Goal: Task Accomplishment & Management: Complete application form

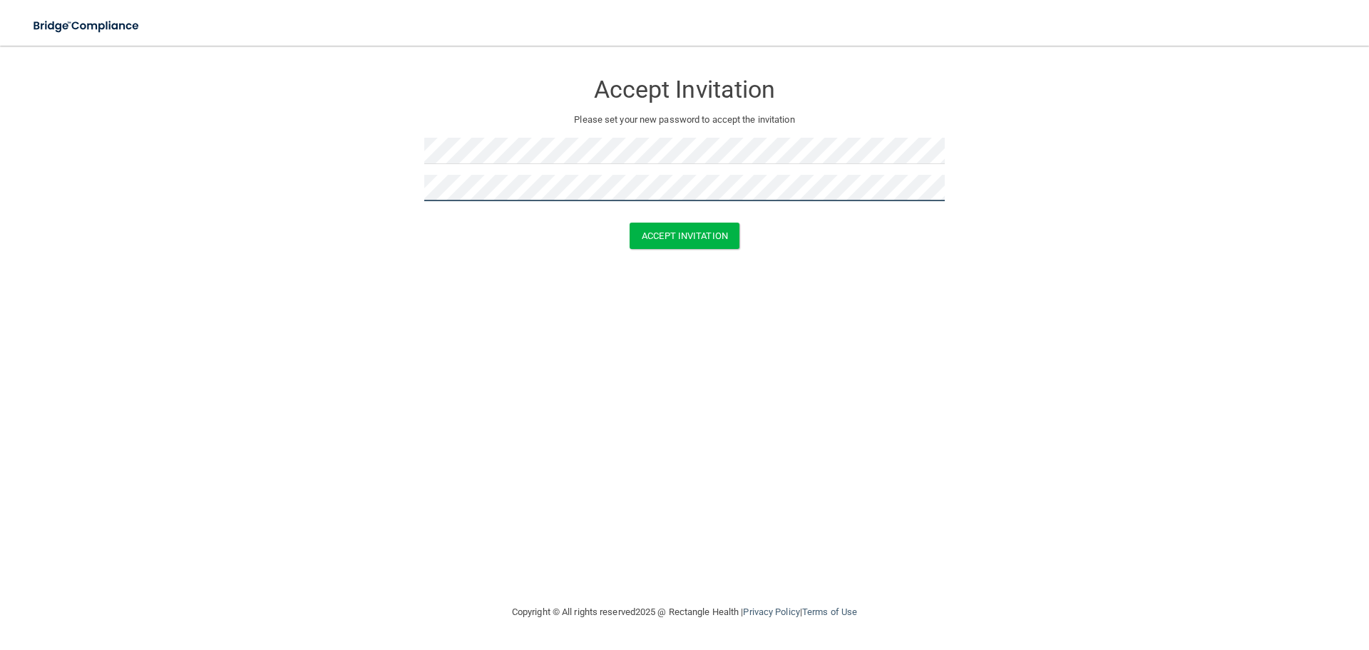
click at [630, 222] on button "Accept Invitation" at bounding box center [685, 235] width 110 height 26
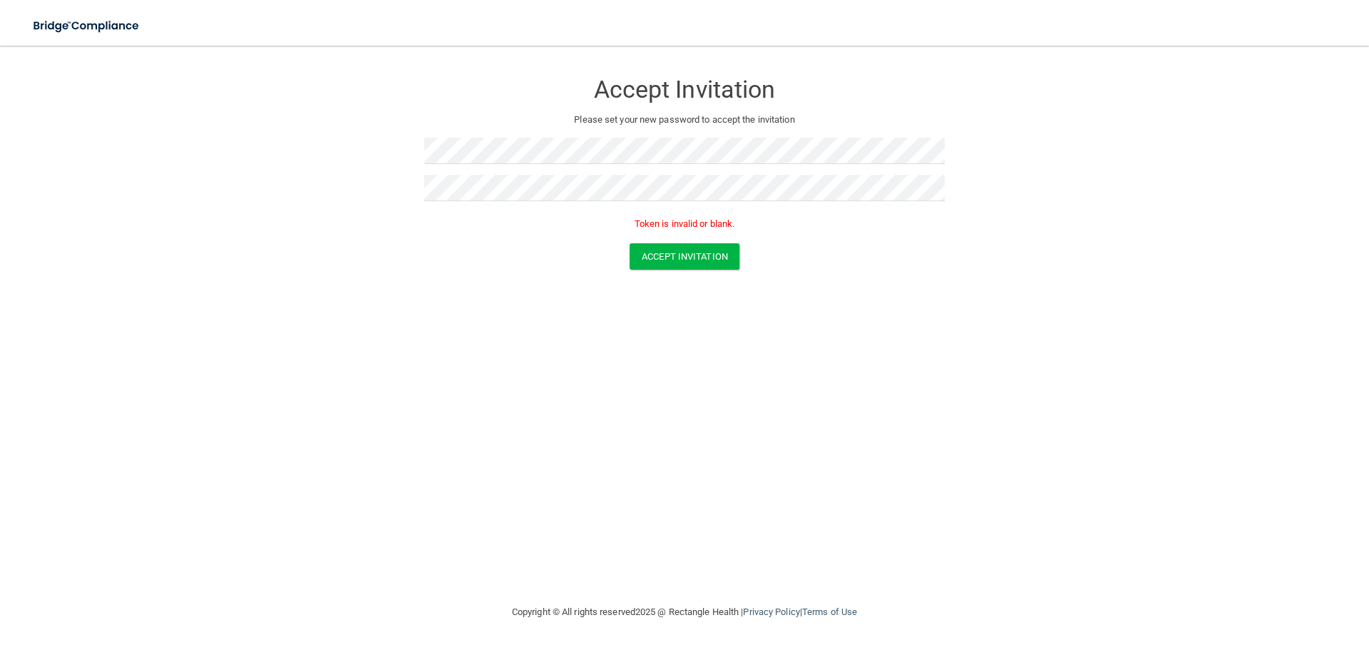
click at [1051, 324] on div "Accept Invitation Please set your new password to accept the invitation Token i…" at bounding box center [685, 324] width 1312 height 529
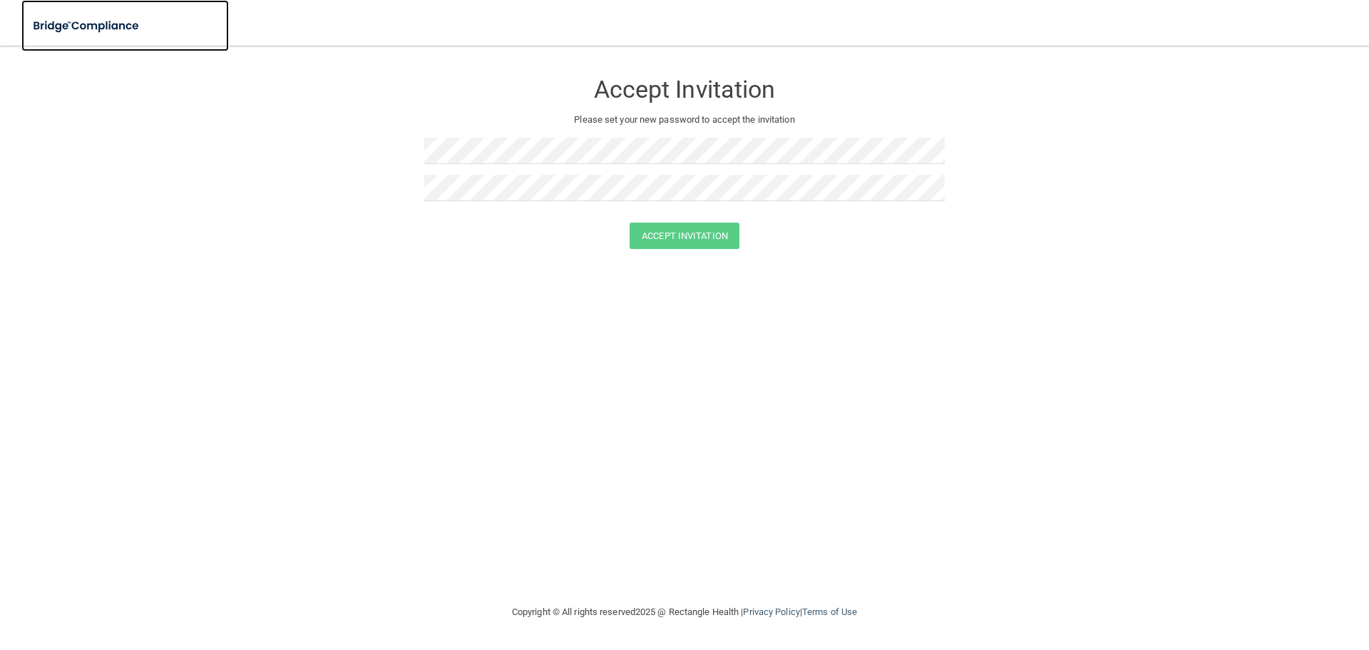
click at [118, 23] on img at bounding box center [86, 25] width 131 height 29
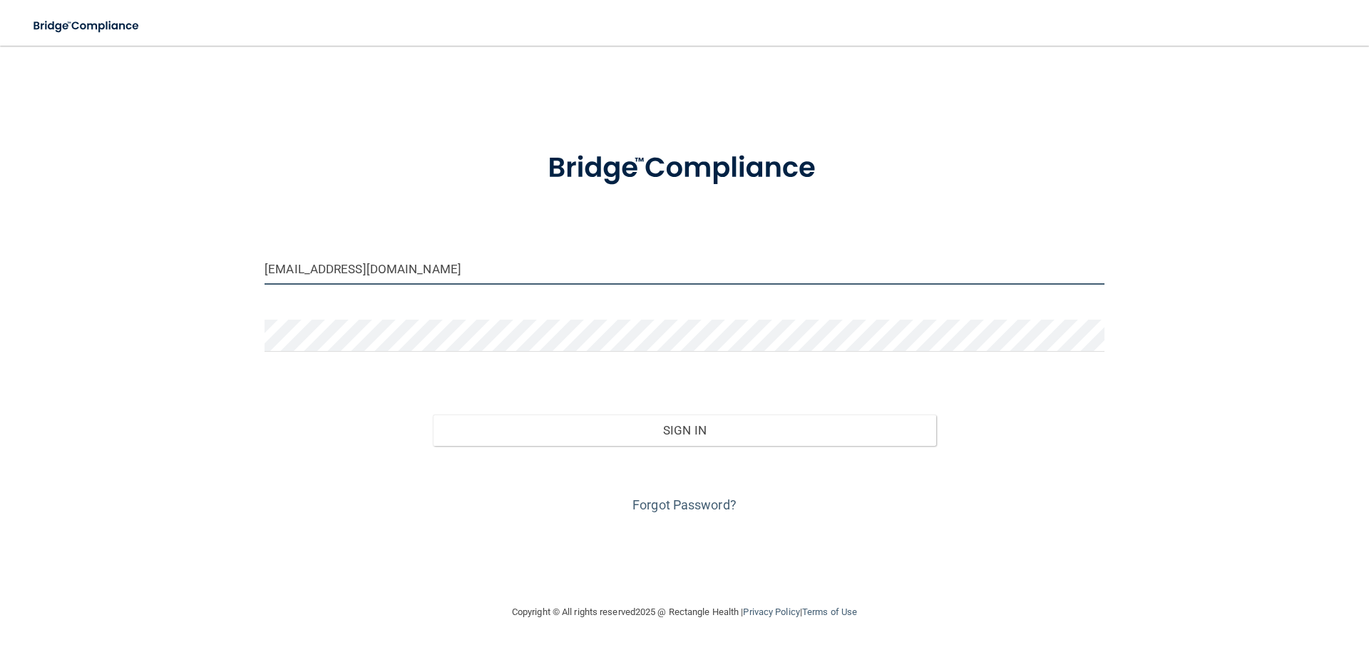
drag, startPoint x: 454, startPoint y: 258, endPoint x: 219, endPoint y: 257, distance: 234.6
click at [219, 257] on div "eytakahashi@gmail.com Invalid email/password. You don't have permission to acce…" at bounding box center [685, 324] width 1312 height 529
type input "[EMAIL_ADDRESS][DOMAIN_NAME]"
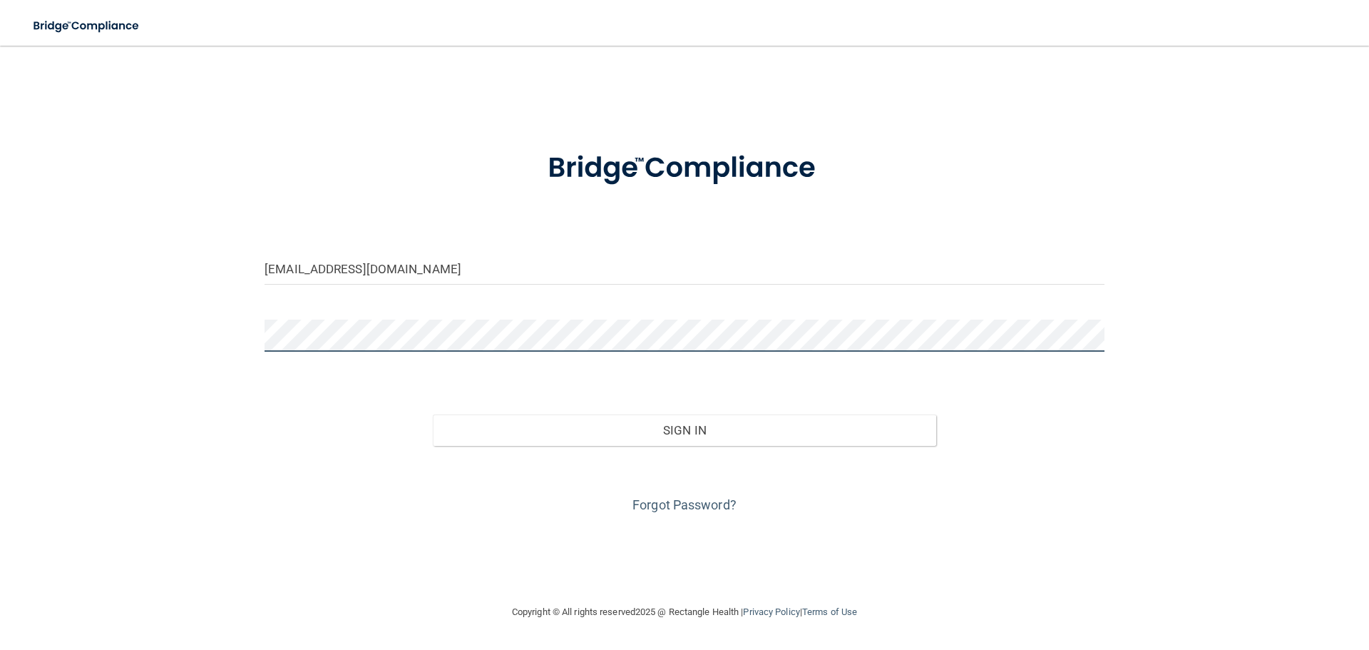
click at [433, 414] on button "Sign In" at bounding box center [685, 429] width 504 height 31
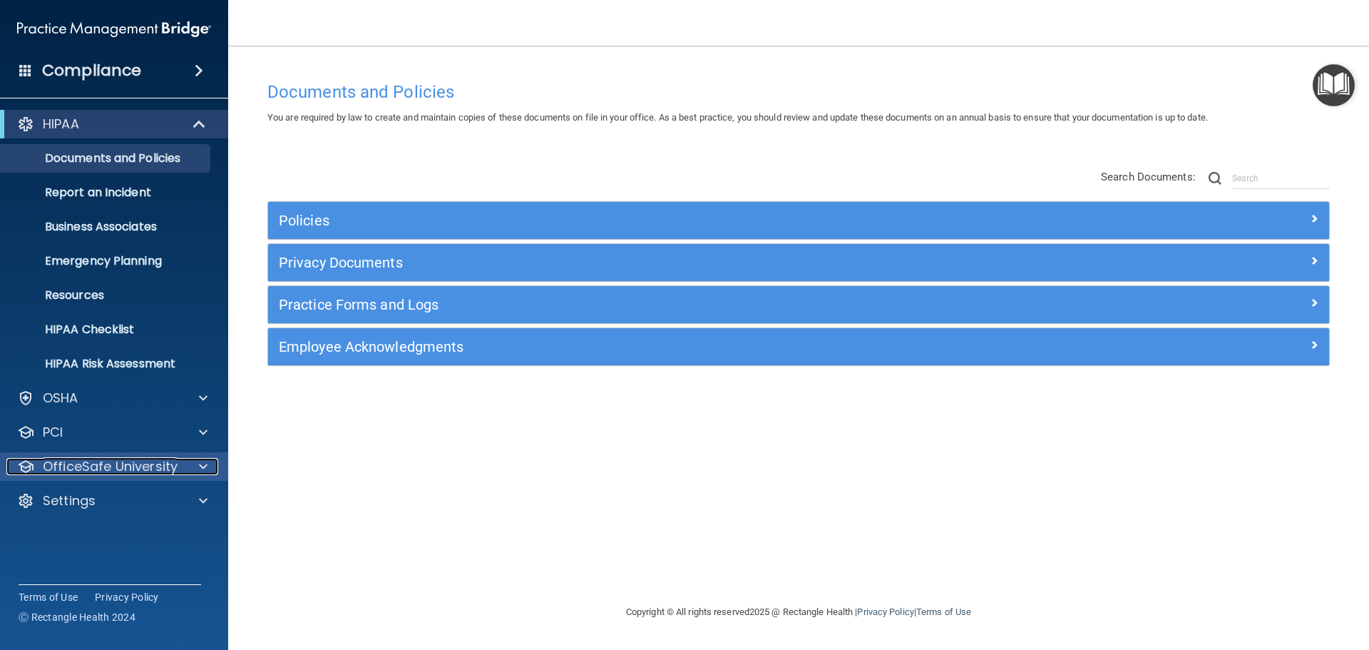
click at [117, 466] on p "OfficeSafe University" at bounding box center [110, 466] width 135 height 17
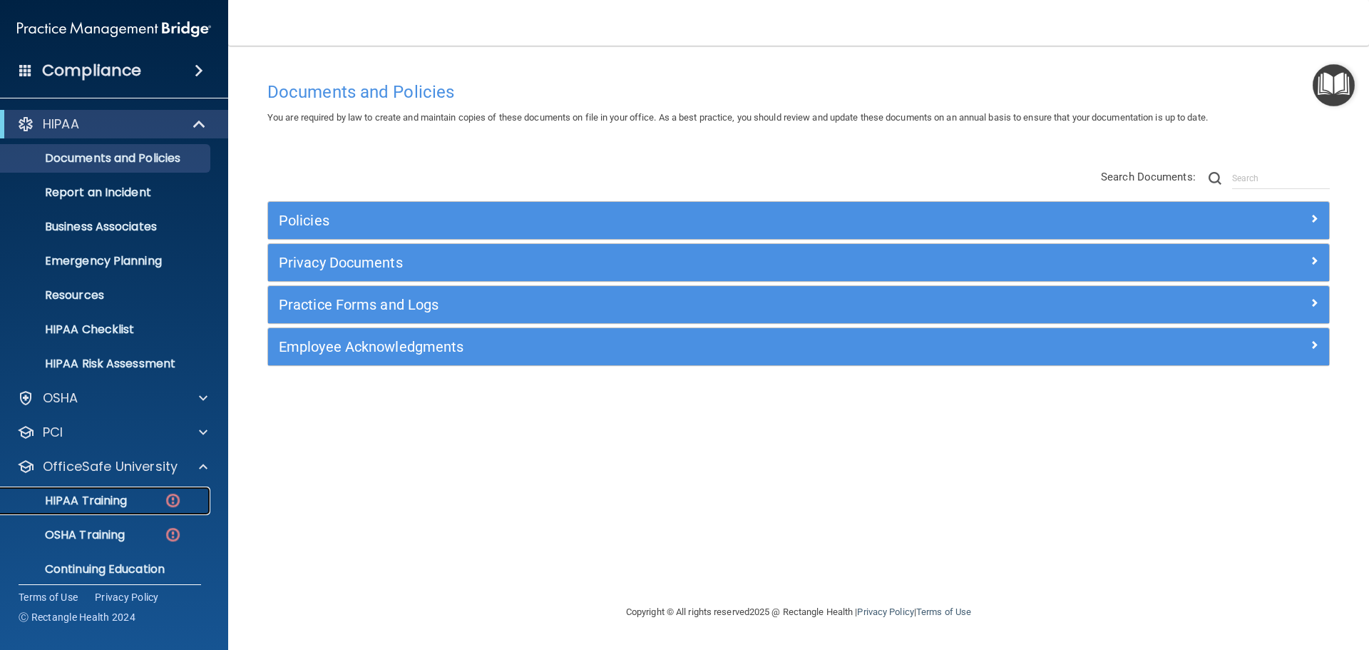
click at [91, 505] on p "HIPAA Training" at bounding box center [68, 500] width 118 height 14
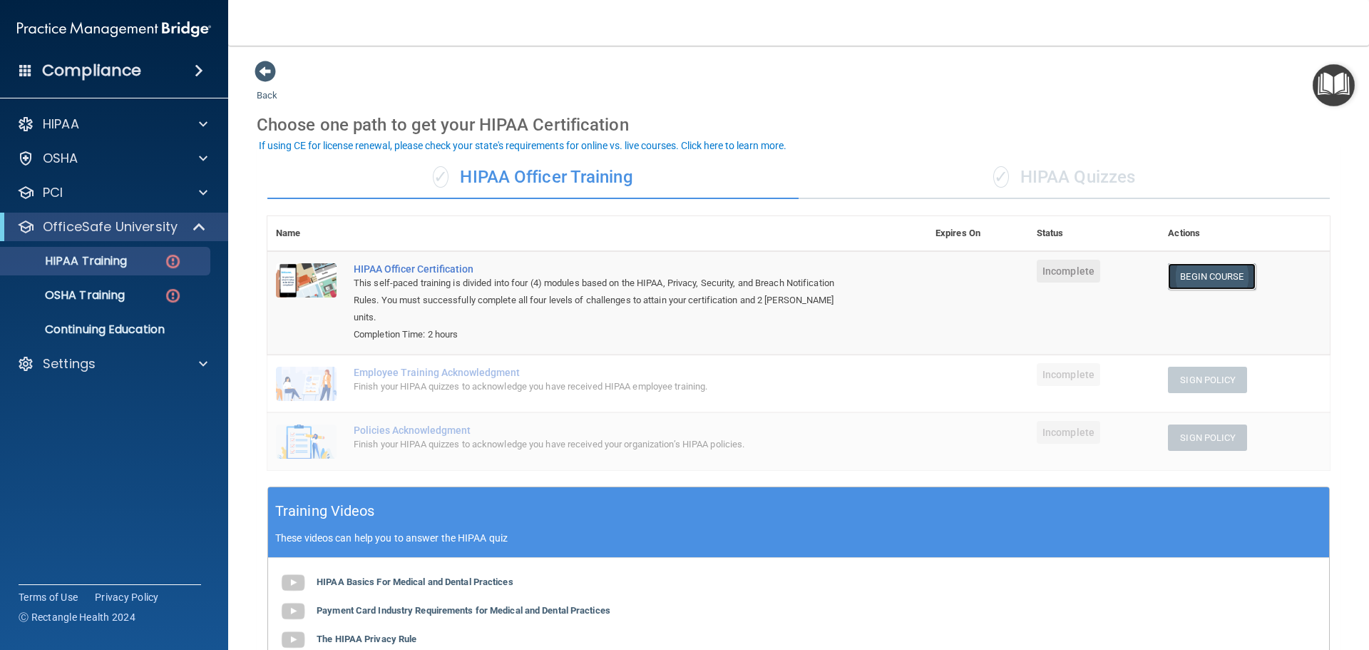
click at [1226, 272] on link "Begin Course" at bounding box center [1211, 276] width 87 height 26
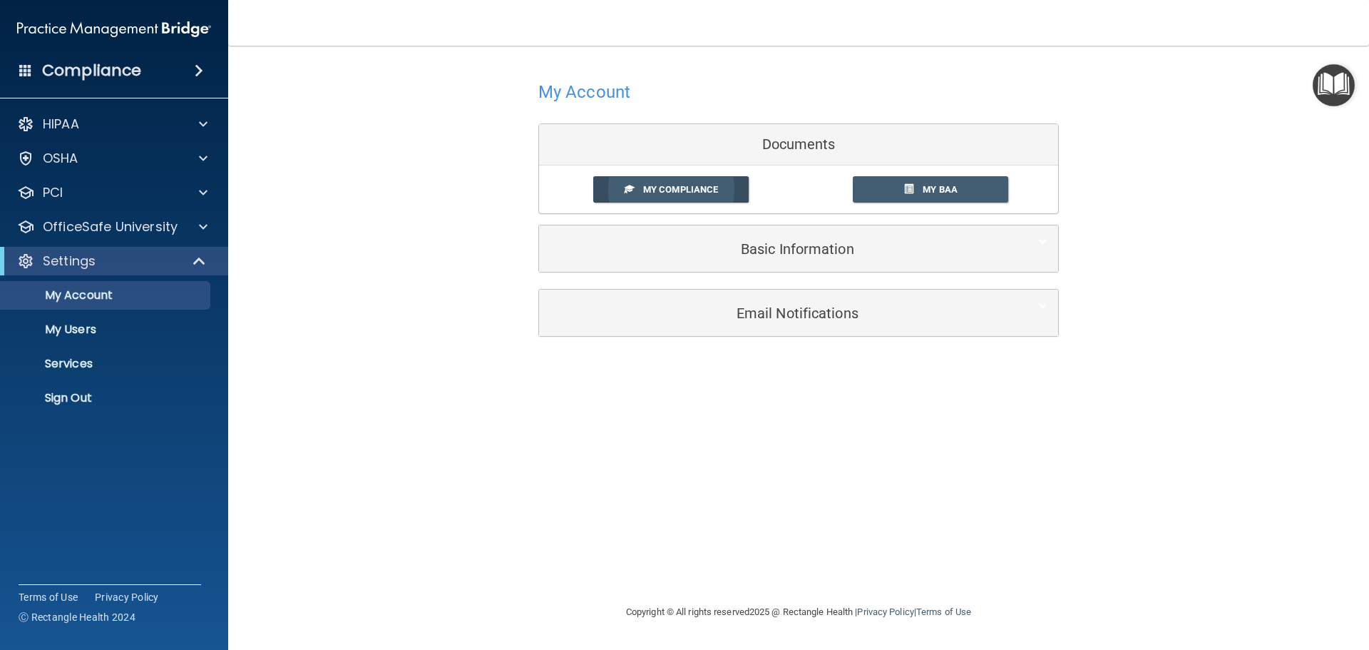
click at [670, 188] on span "My Compliance" at bounding box center [680, 189] width 75 height 11
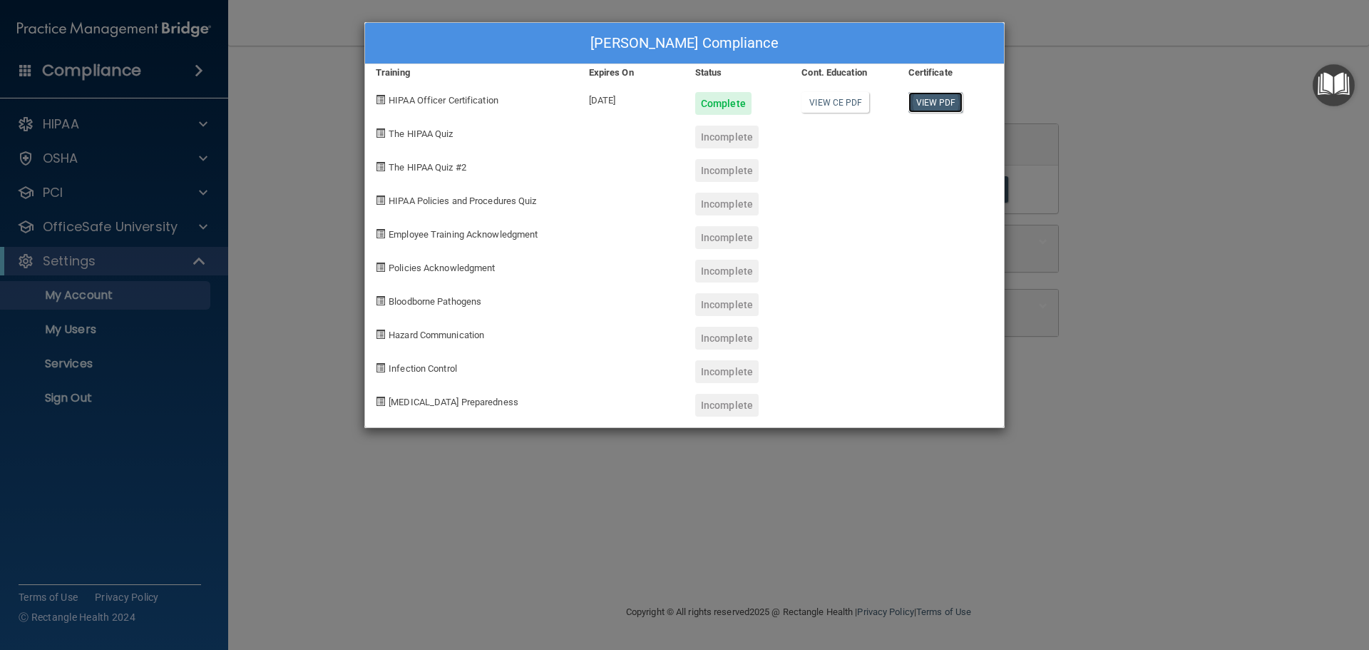
click at [936, 99] on link "View PDF" at bounding box center [935, 102] width 55 height 21
click at [1104, 111] on div "Alyssa Lopez's Compliance Training Expires On Status Cont. Education Certificat…" at bounding box center [684, 325] width 1369 height 650
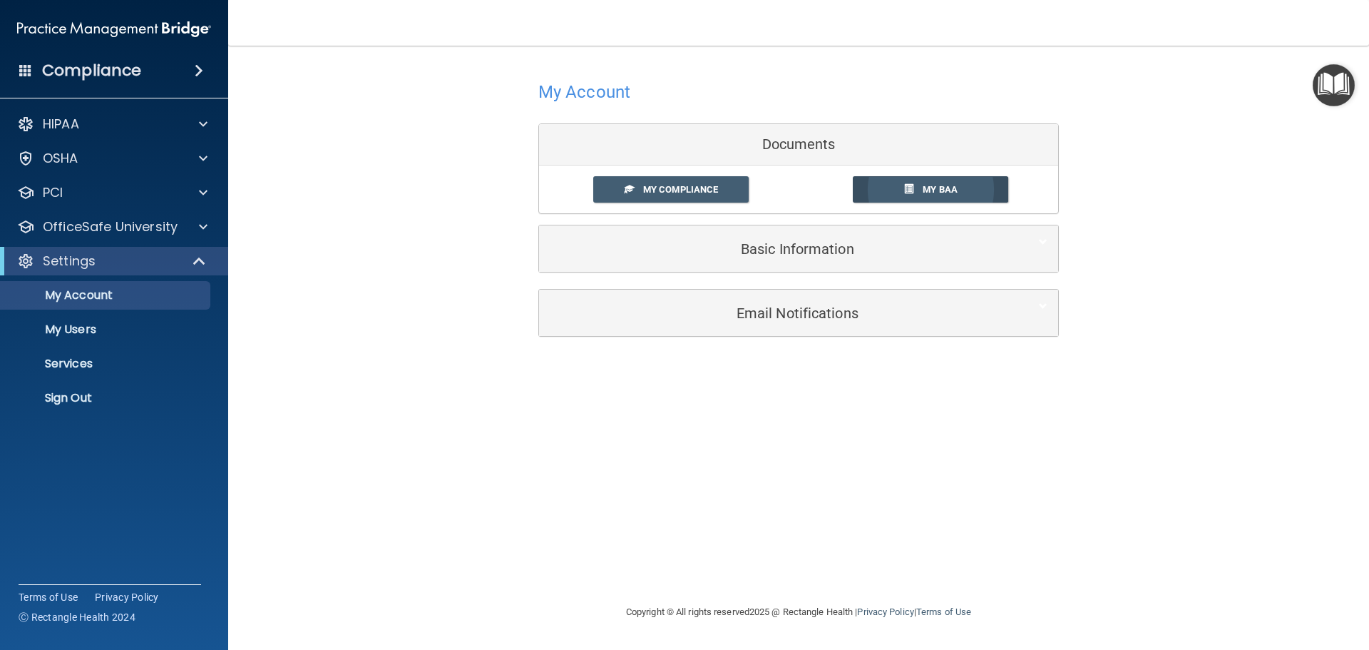
click at [896, 189] on link "My BAA" at bounding box center [931, 189] width 156 height 26
click at [113, 116] on div "HIPAA" at bounding box center [94, 124] width 177 height 17
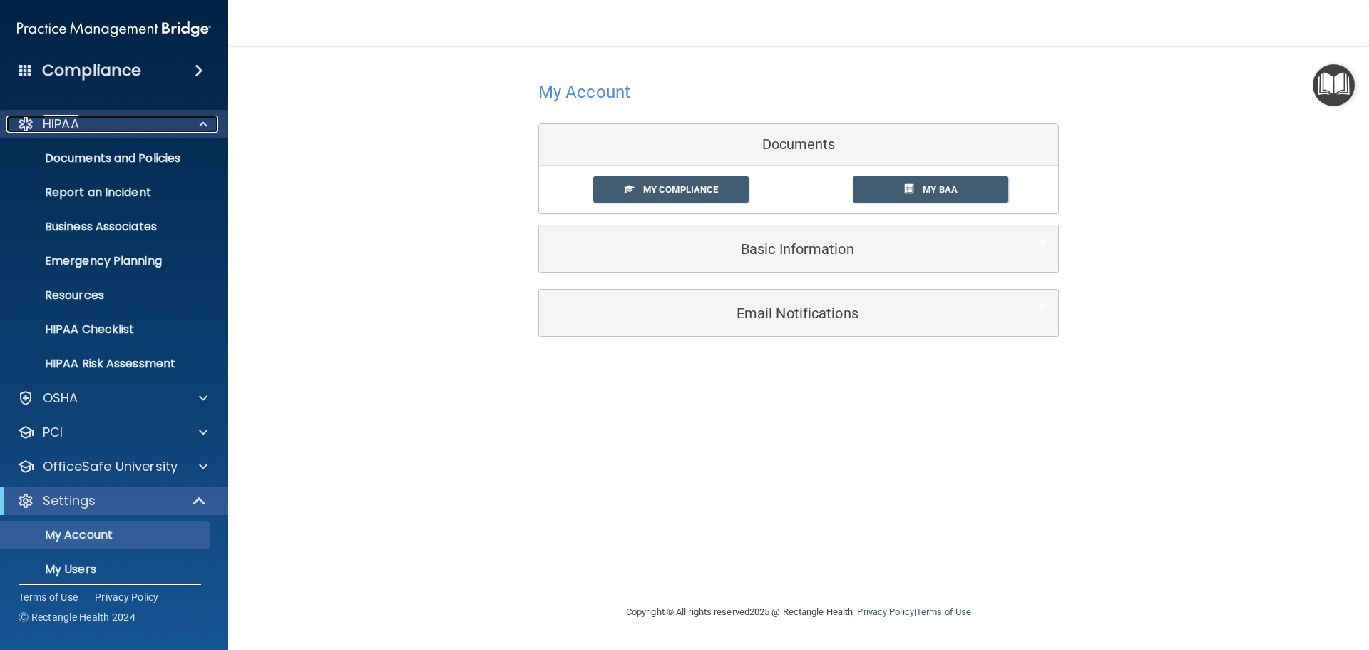
click at [209, 118] on div at bounding box center [201, 124] width 36 height 17
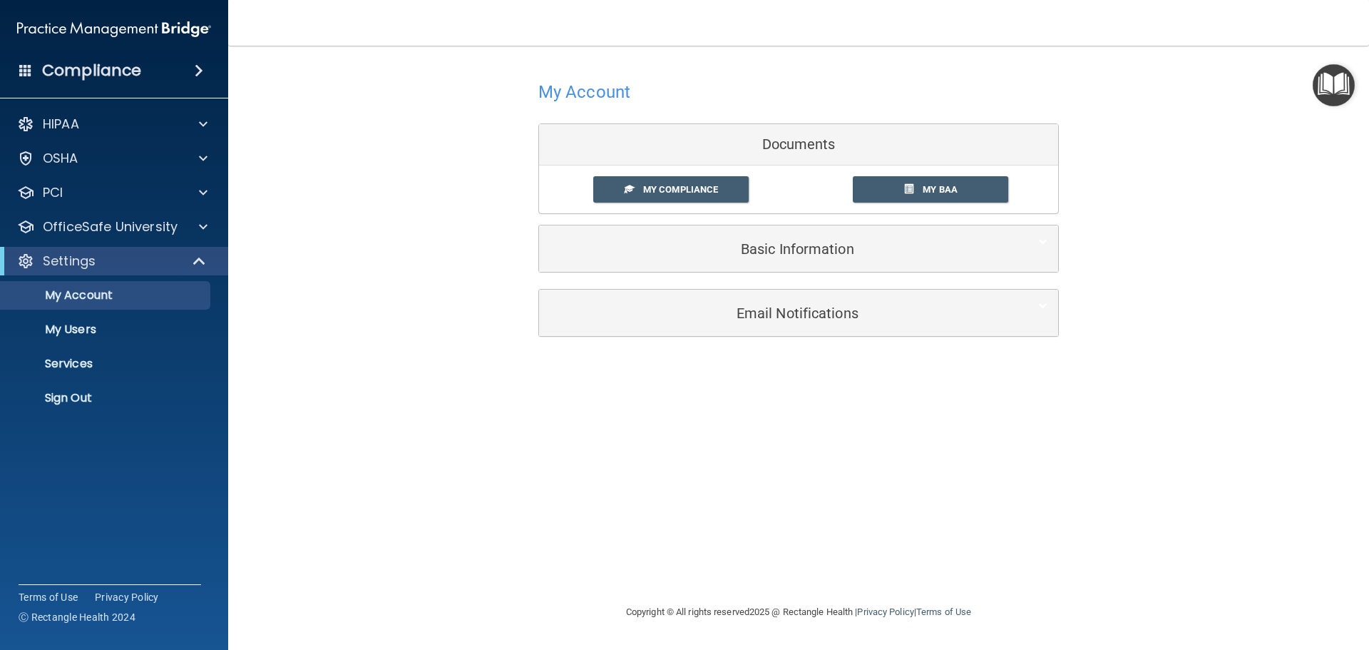
click at [172, 211] on div "HIPAA Documents and Policies Report an Incident Business Associates Emergency P…" at bounding box center [114, 263] width 229 height 319
click at [173, 230] on p "OfficeSafe University" at bounding box center [110, 226] width 135 height 17
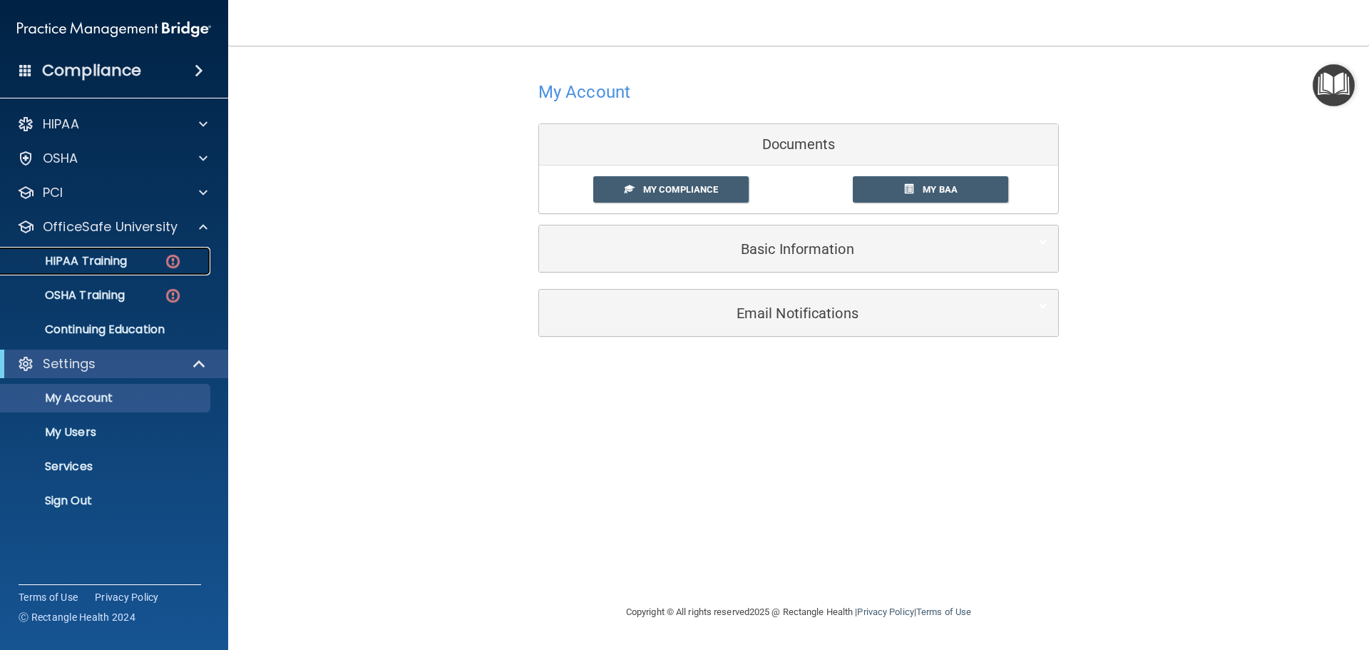
click at [119, 260] on p "HIPAA Training" at bounding box center [68, 261] width 118 height 14
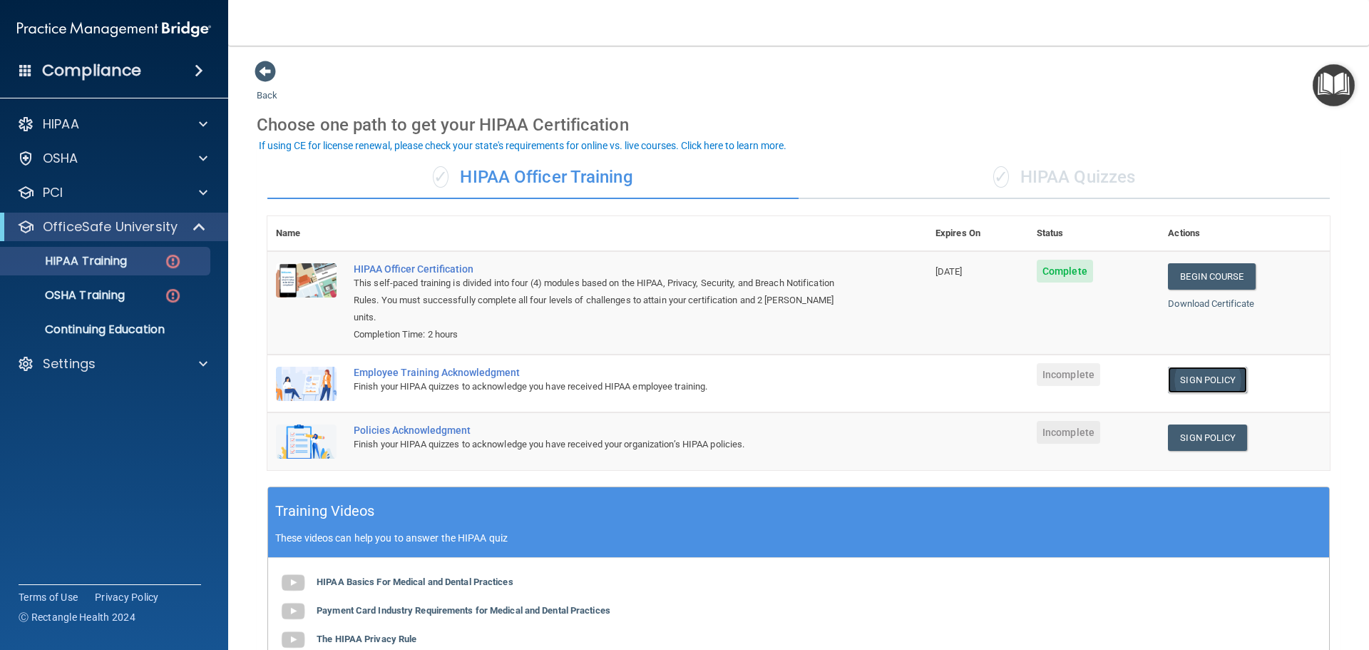
click at [1194, 375] on link "Sign Policy" at bounding box center [1207, 380] width 79 height 26
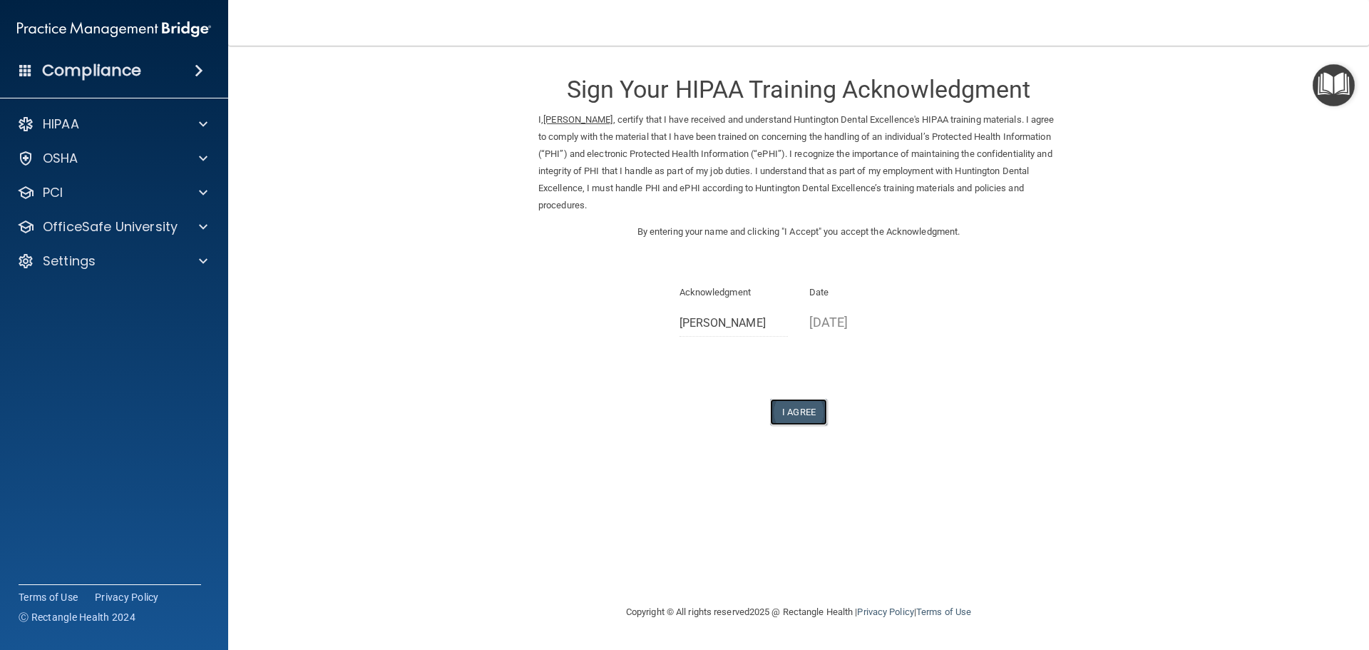
click at [809, 421] on button "I Agree" at bounding box center [798, 412] width 57 height 26
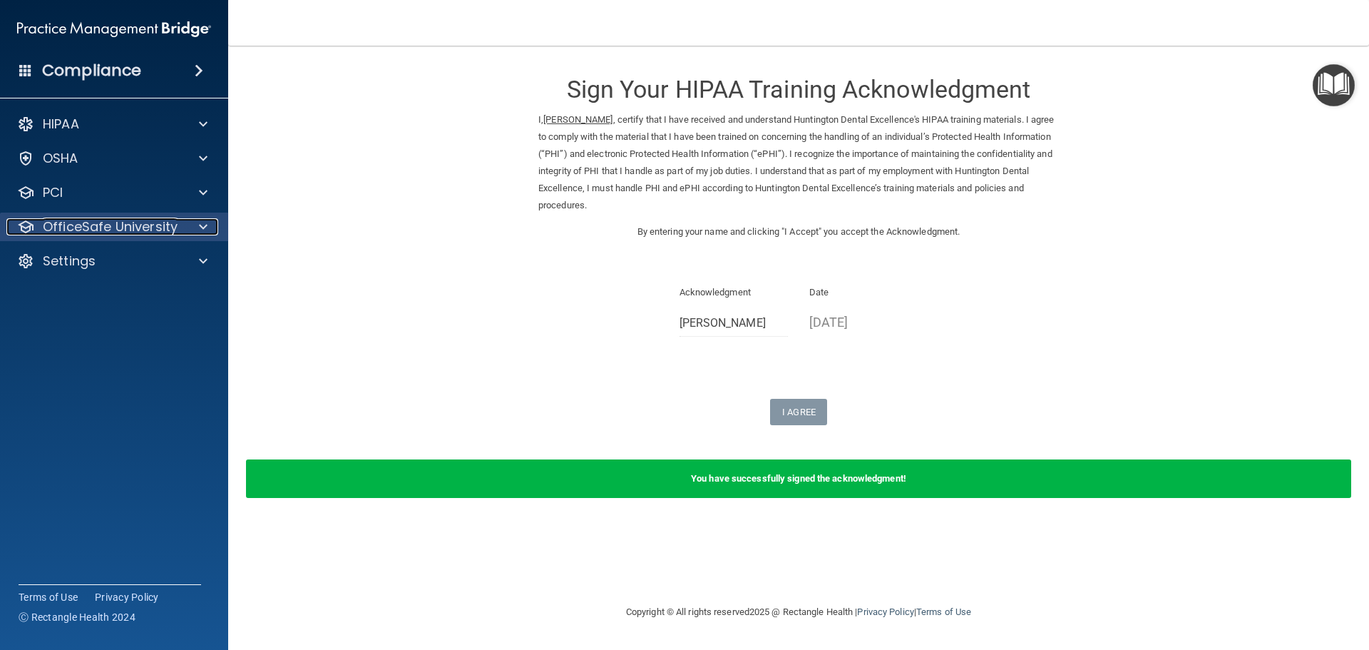
click at [132, 232] on p "OfficeSafe University" at bounding box center [110, 226] width 135 height 17
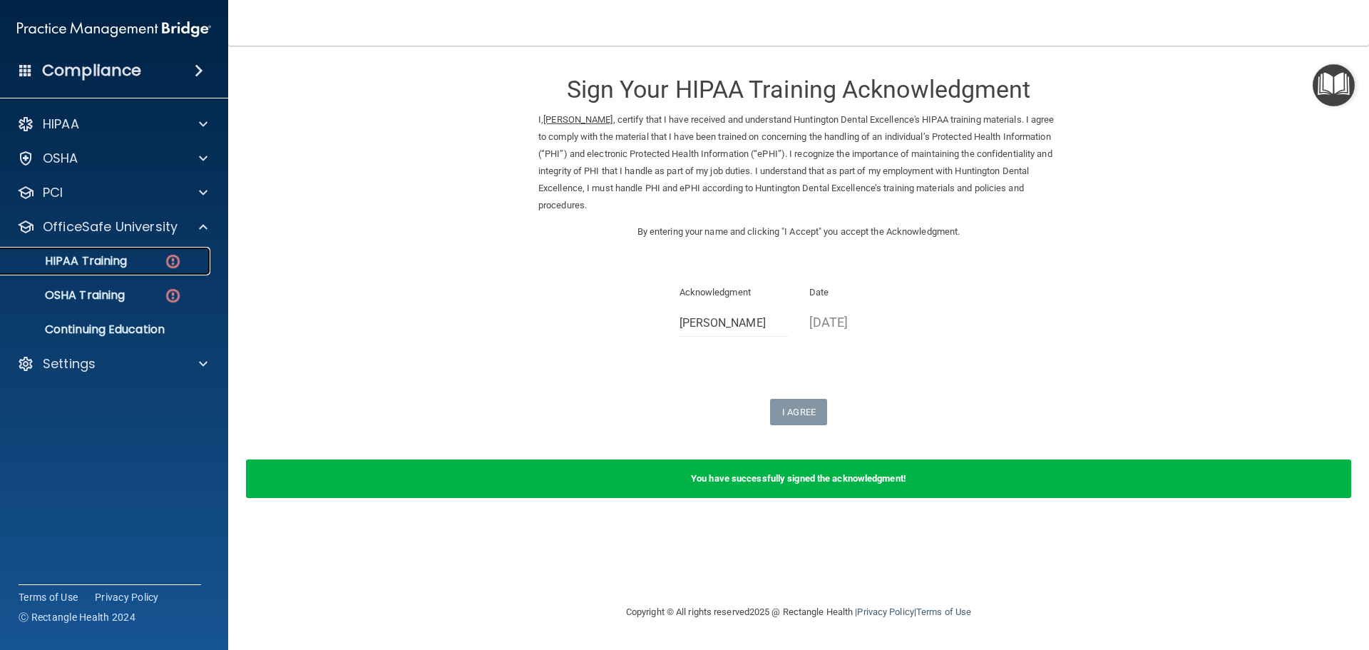
click at [111, 254] on p "HIPAA Training" at bounding box center [68, 261] width 118 height 14
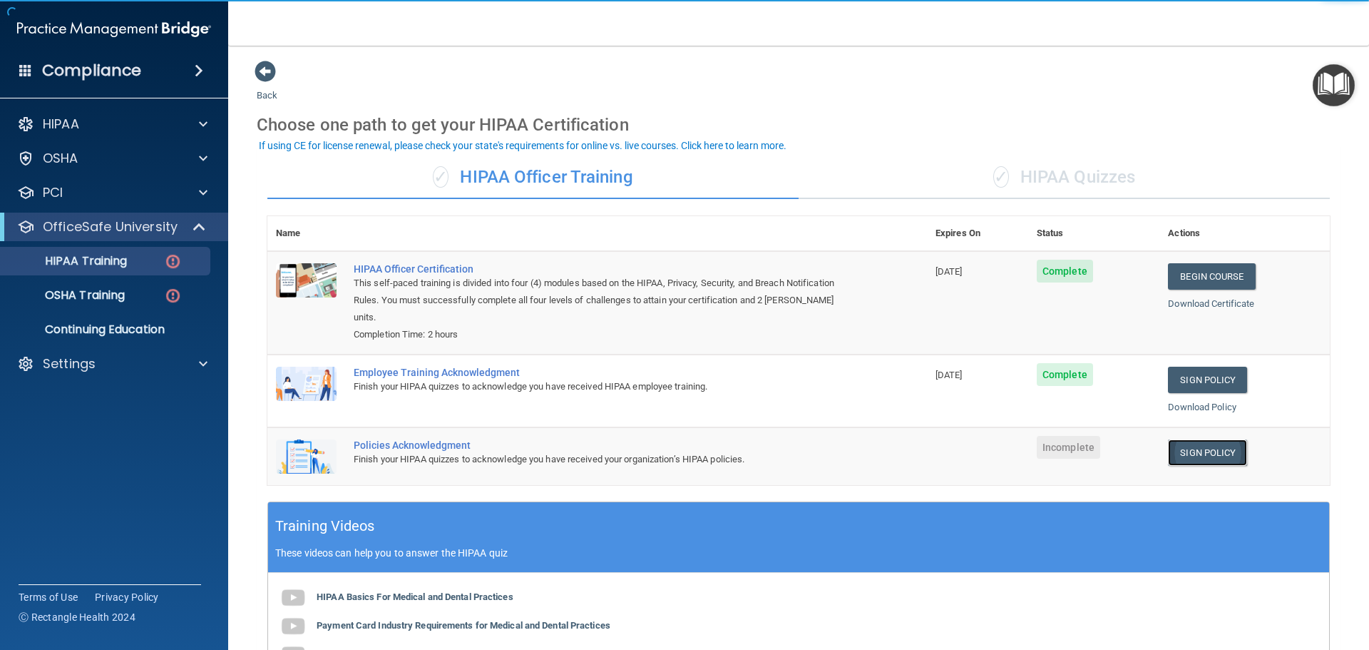
click at [1189, 439] on link "Sign Policy" at bounding box center [1207, 452] width 79 height 26
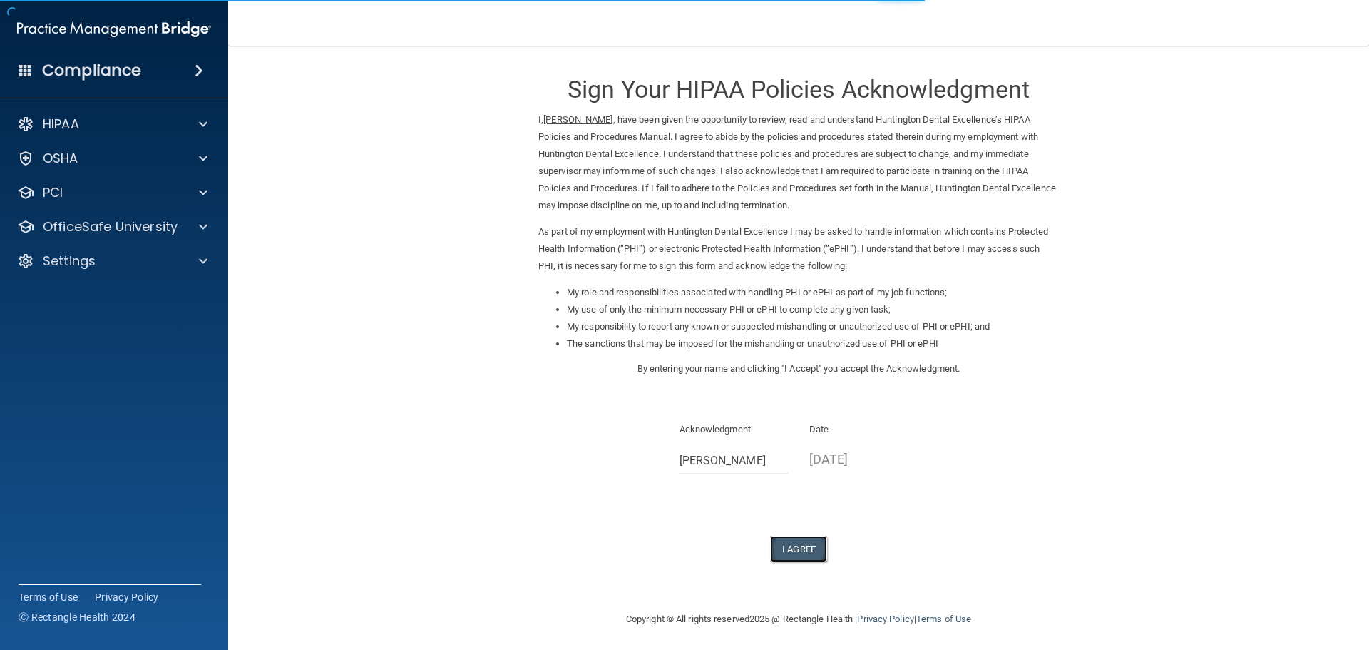
click at [813, 548] on button "I Agree" at bounding box center [798, 549] width 57 height 26
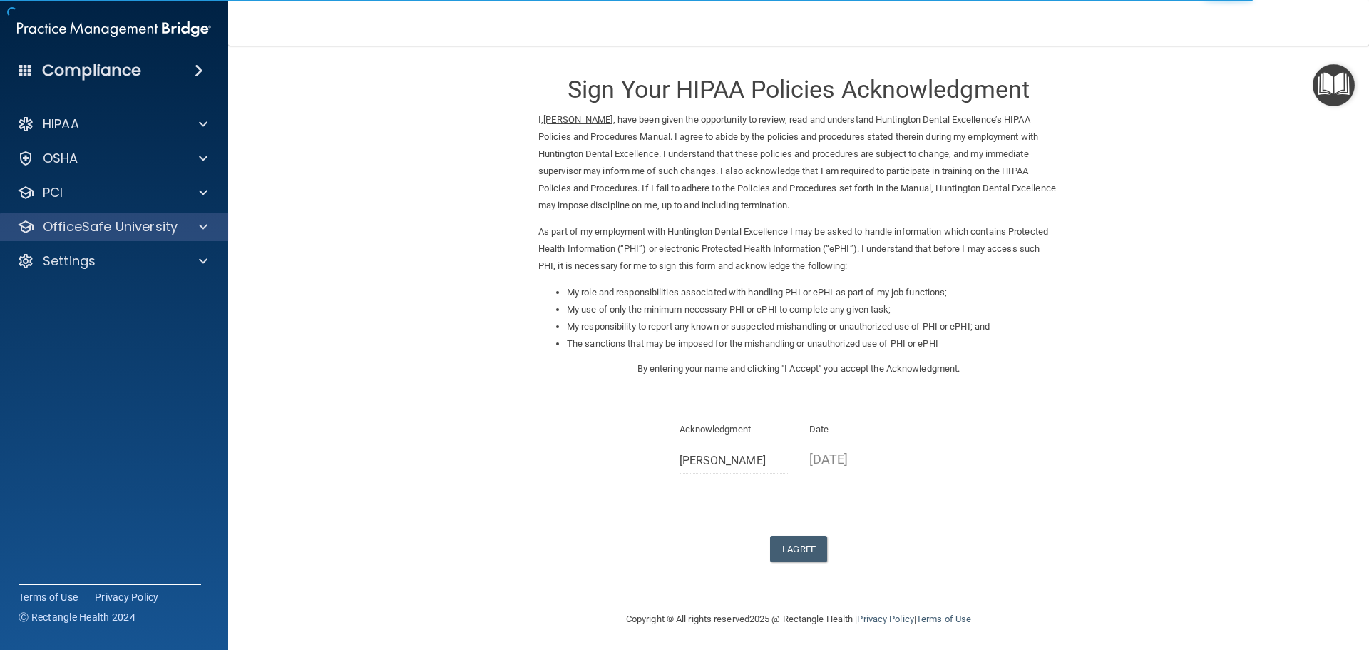
click at [131, 236] on div "OfficeSafe University" at bounding box center [114, 226] width 229 height 29
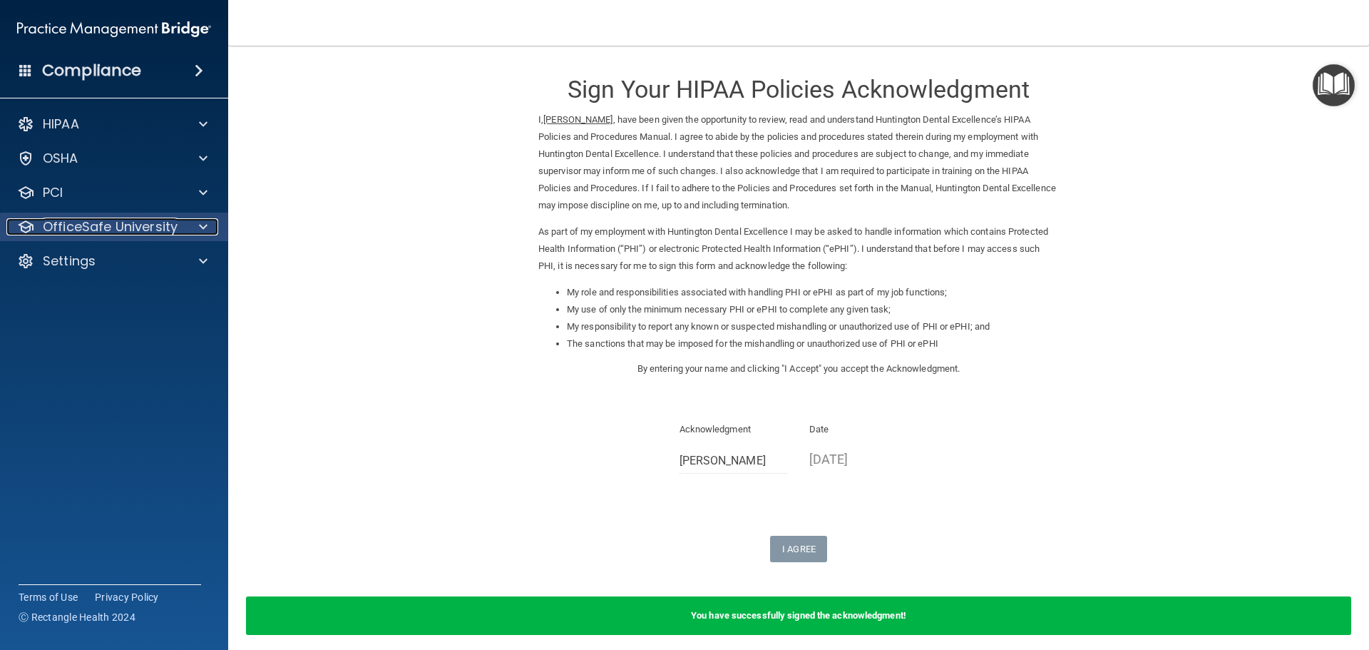
click at [123, 229] on p "OfficeSafe University" at bounding box center [110, 226] width 135 height 17
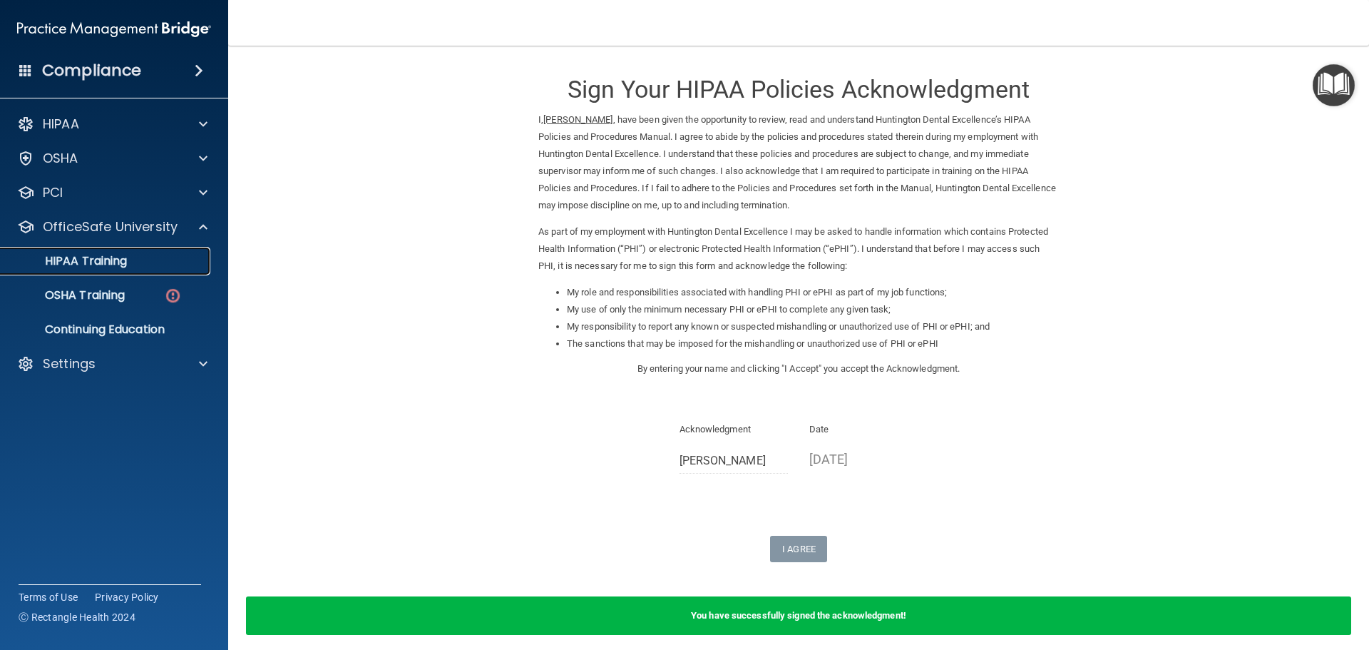
click at [103, 259] on p "HIPAA Training" at bounding box center [68, 261] width 118 height 14
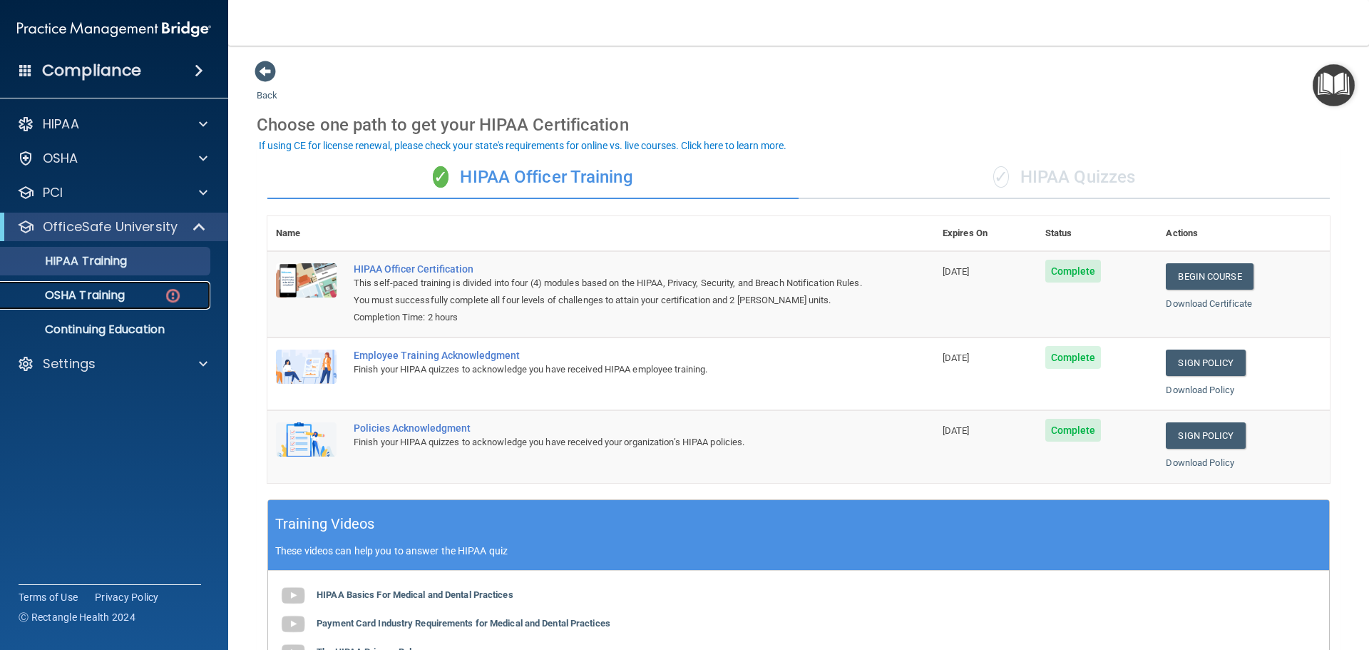
click at [103, 294] on p "OSHA Training" at bounding box center [67, 295] width 116 height 14
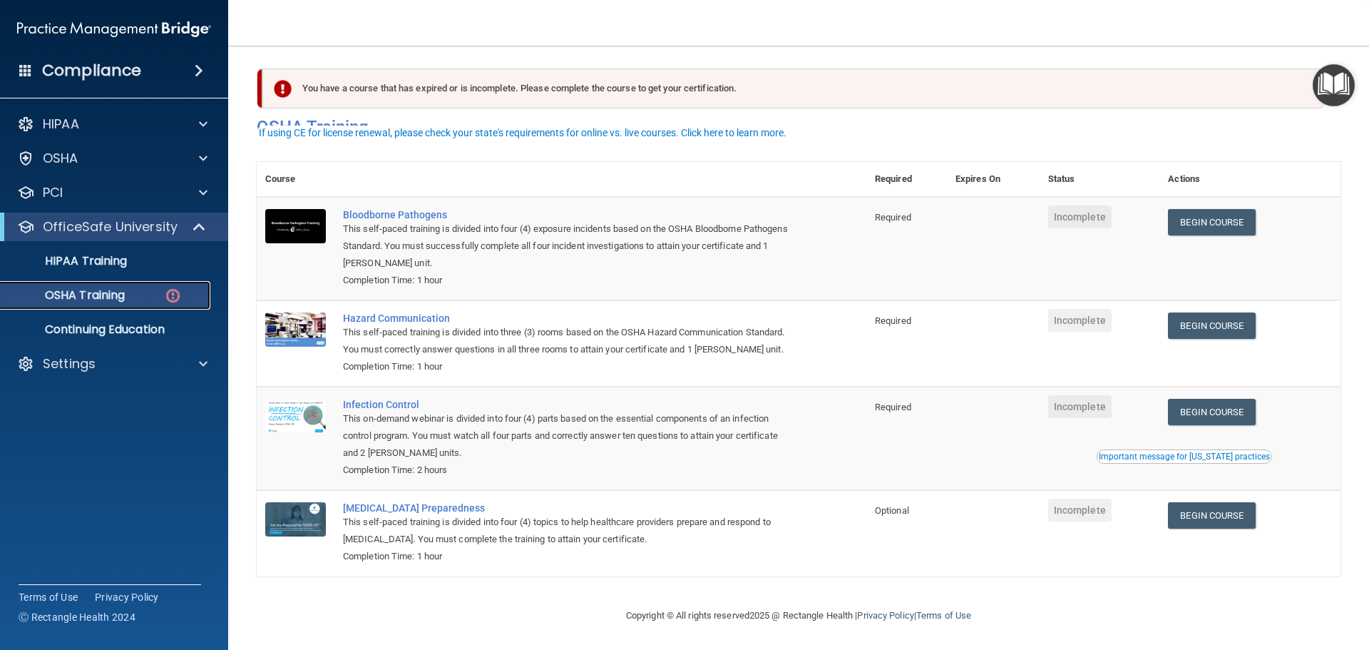
scroll to position [24, 0]
